Goal: Transaction & Acquisition: Purchase product/service

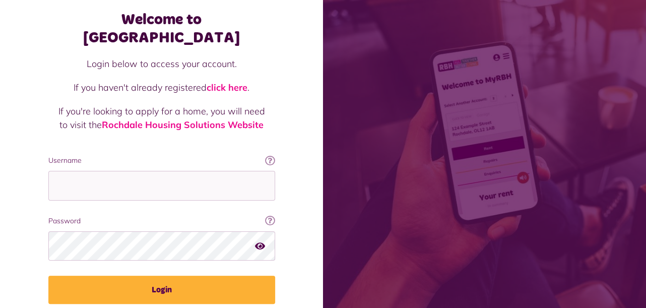
scroll to position [50, 0]
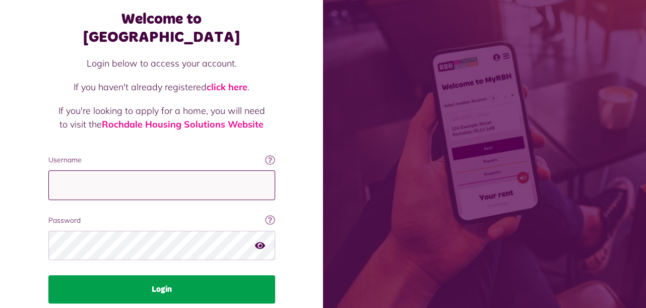
type input "**********"
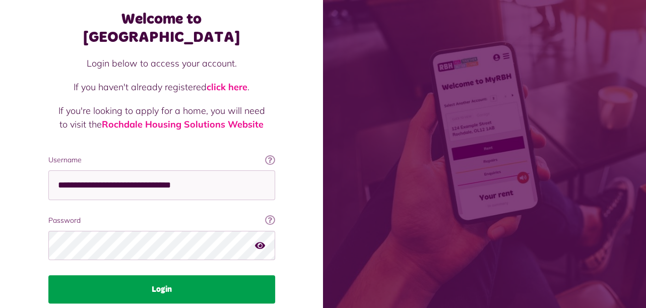
click at [169, 275] on button "Login" at bounding box center [161, 289] width 227 height 28
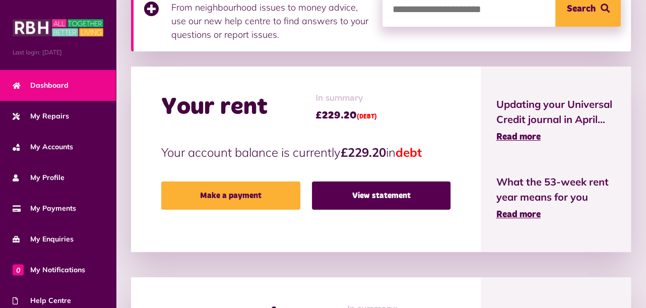
scroll to position [202, 0]
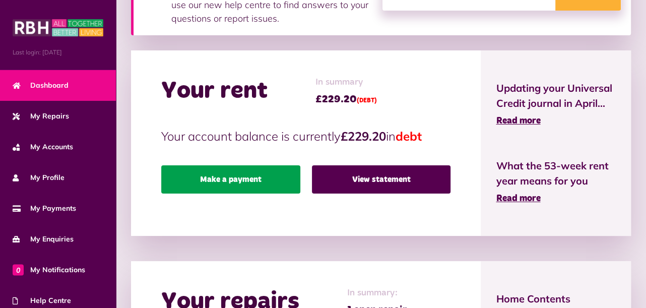
click at [257, 173] on link "Make a payment" at bounding box center [230, 179] width 139 height 28
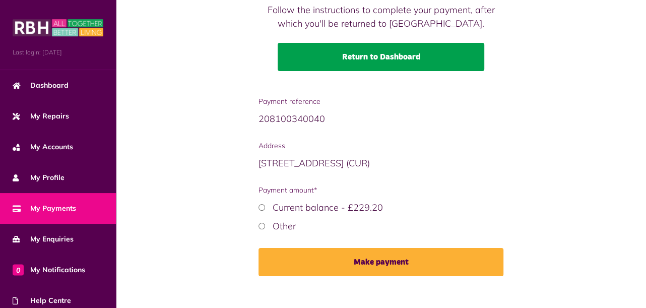
scroll to position [136, 0]
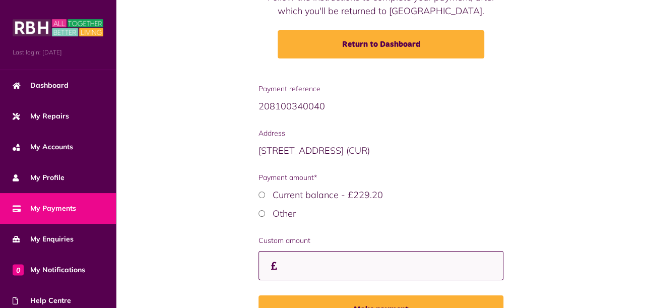
click at [306, 269] on input "Custom amount" at bounding box center [381, 266] width 245 height 30
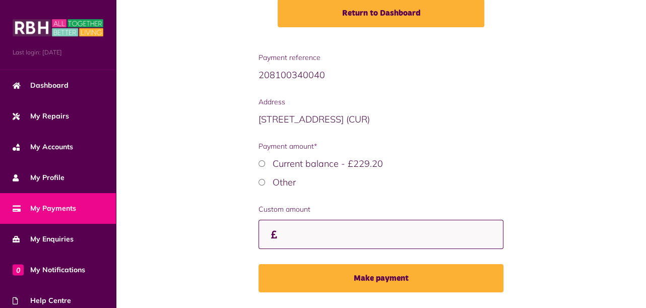
scroll to position [196, 0]
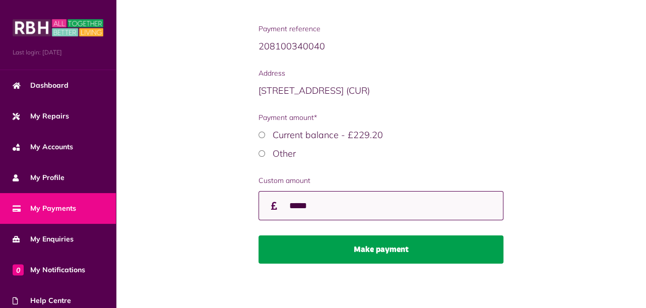
type input "*****"
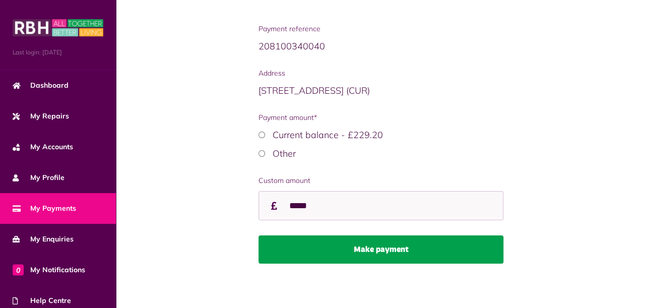
click at [371, 249] on button "Make payment" at bounding box center [381, 250] width 245 height 28
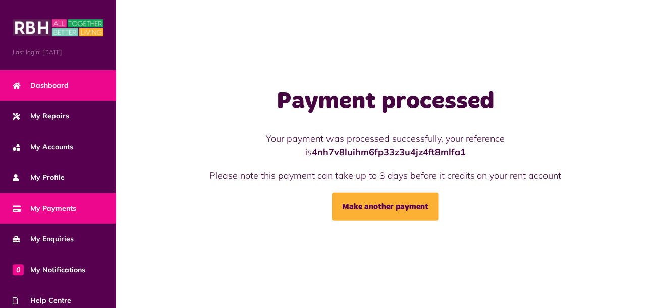
click at [54, 80] on span "Dashboard" at bounding box center [41, 85] width 56 height 11
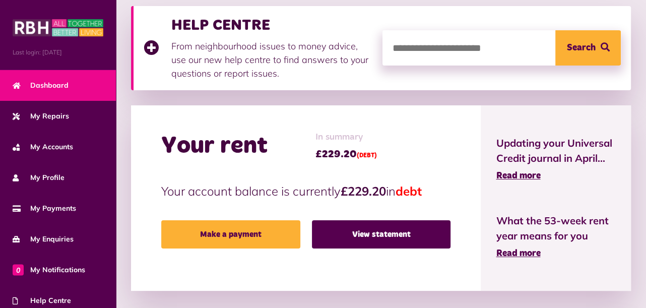
scroll to position [151, 0]
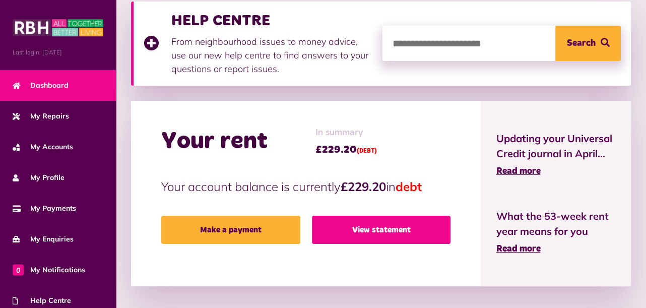
click at [384, 227] on link "View statement" at bounding box center [381, 230] width 139 height 28
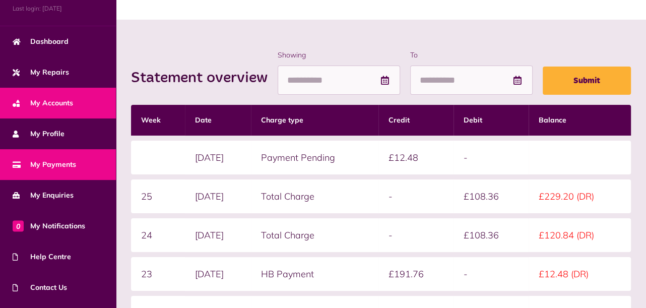
scroll to position [99, 0]
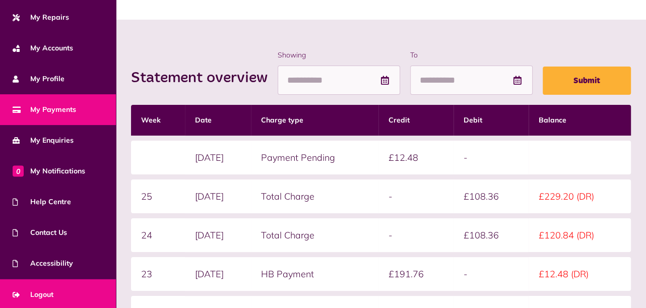
click at [45, 291] on span "Logout" at bounding box center [33, 294] width 41 height 11
